Goal: Information Seeking & Learning: Learn about a topic

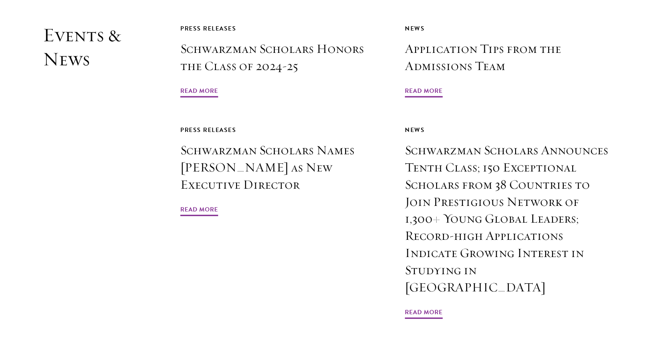
scroll to position [2054, 0]
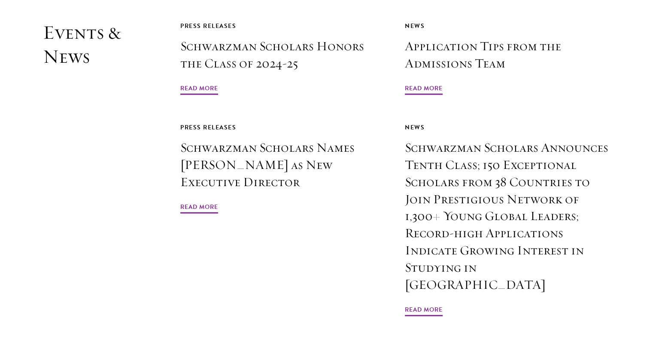
click at [207, 79] on div "Press Releases Schwarzman Scholars Honors the Class of 2024-25 Read More News A…" at bounding box center [395, 169] width 430 height 297
click at [208, 61] on link "Press Releases Schwarzman Scholars Honors the Class of 2024-25 Read More" at bounding box center [282, 59] width 205 height 76
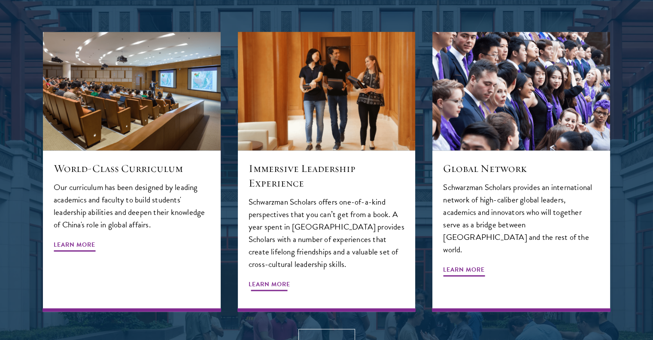
scroll to position [931, 0]
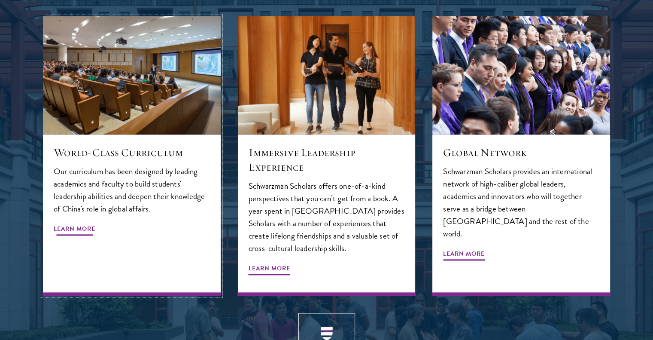
click at [82, 207] on div "World-Class Curriculum Our curriculum has been designed by leading academics an…" at bounding box center [132, 214] width 178 height 161
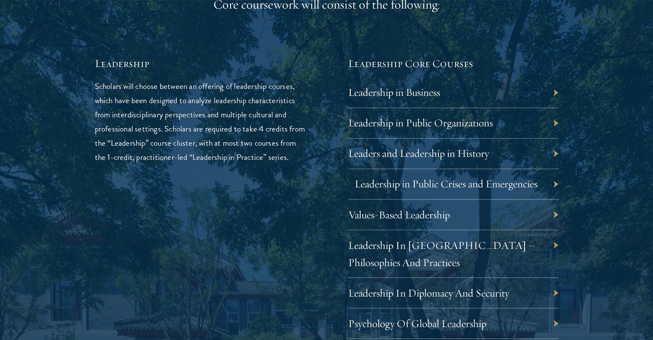
scroll to position [1417, 0]
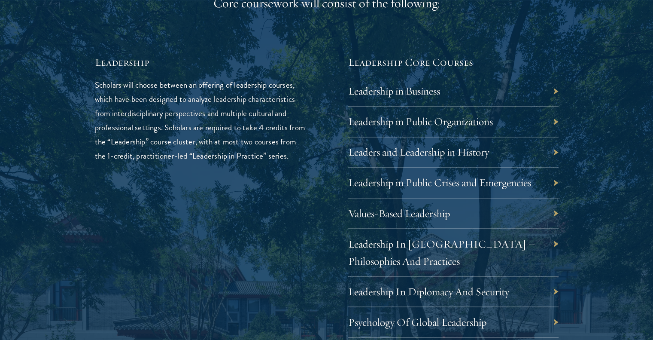
click at [526, 94] on div "Leadership in Business" at bounding box center [453, 91] width 210 height 30
click at [555, 94] on div "Leadership in Business" at bounding box center [453, 91] width 210 height 30
click at [403, 93] on link "Leadership in Business" at bounding box center [401, 90] width 92 height 13
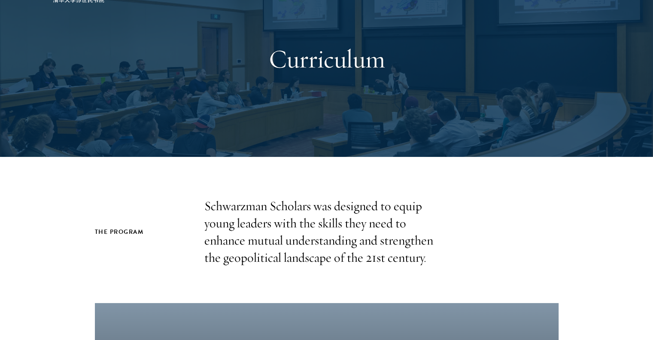
scroll to position [0, 0]
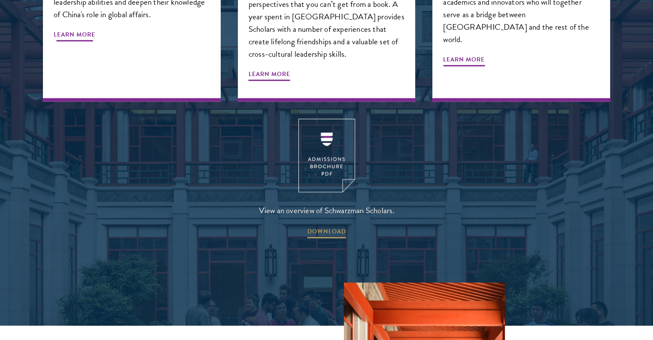
scroll to position [1126, 0]
